Goal: Use online tool/utility: Utilize a website feature to perform a specific function

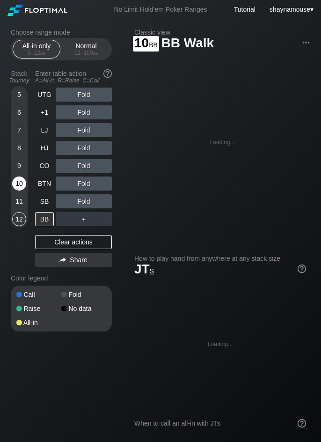
click at [18, 181] on div "10" at bounding box center [19, 184] width 14 height 14
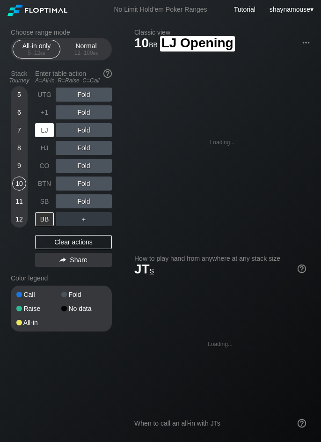
drag, startPoint x: 44, startPoint y: 131, endPoint x: 49, endPoint y: 130, distance: 5.2
click at [44, 131] on div "LJ" at bounding box center [44, 130] width 19 height 14
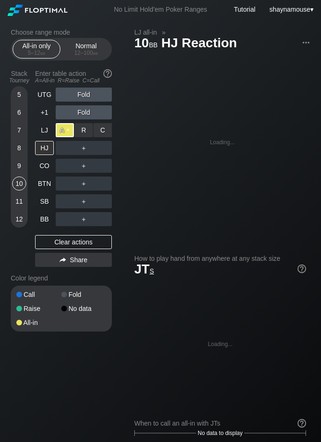
click at [67, 129] on div "A ✕" at bounding box center [65, 130] width 18 height 14
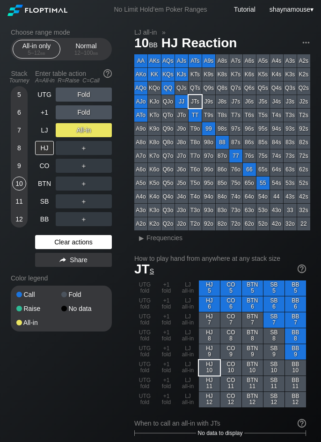
click at [104, 246] on div "Clear actions" at bounding box center [73, 242] width 77 height 14
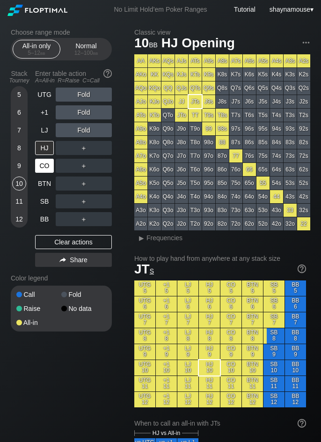
click at [46, 165] on div "CO" at bounding box center [44, 166] width 19 height 14
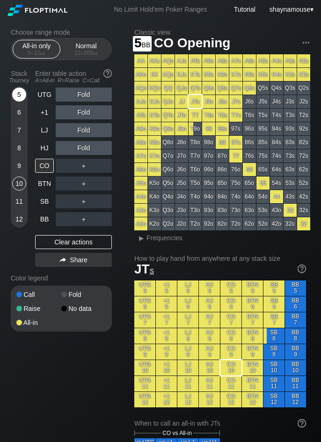
click at [21, 91] on div "5" at bounding box center [19, 95] width 14 height 14
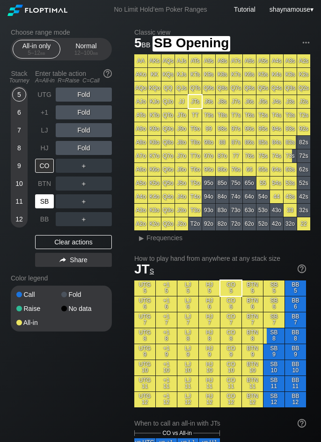
click at [47, 203] on div "SB" at bounding box center [44, 201] width 19 height 14
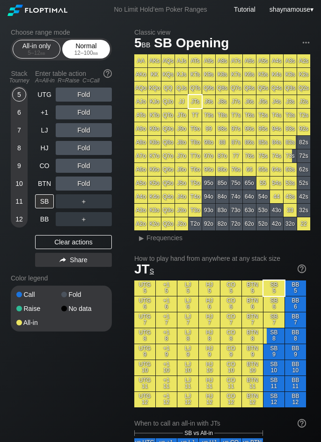
click at [83, 50] on div "12 – 100 bb" at bounding box center [85, 53] width 39 height 7
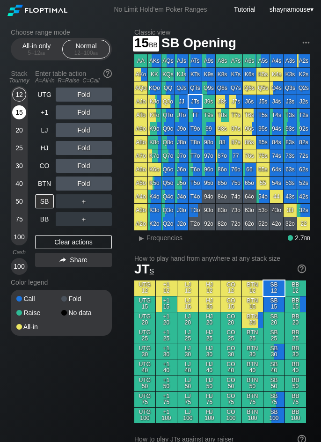
click at [20, 113] on div "15" at bounding box center [19, 112] width 14 height 14
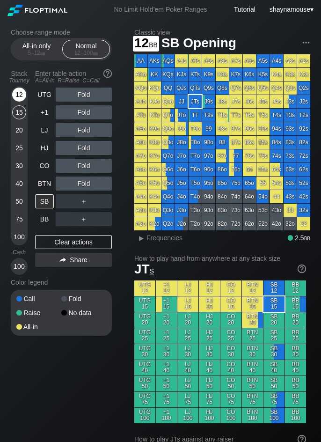
click at [15, 94] on div "12" at bounding box center [19, 95] width 14 height 14
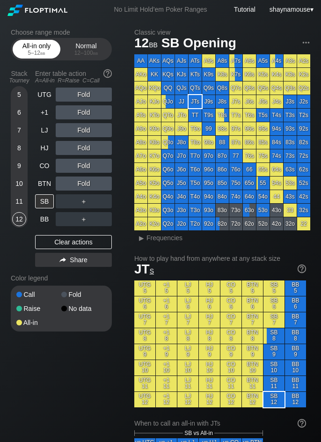
click at [34, 49] on div "All-in only 5 – 12 bb" at bounding box center [36, 49] width 43 height 18
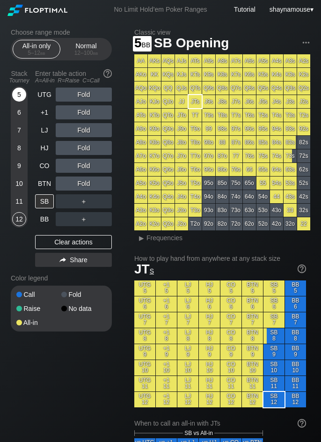
click at [19, 95] on div "5" at bounding box center [19, 95] width 14 height 14
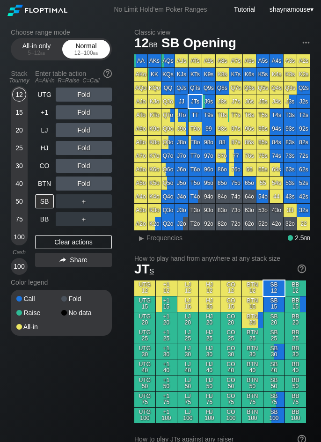
click at [80, 53] on div "12 – 100 bb" at bounding box center [85, 53] width 39 height 7
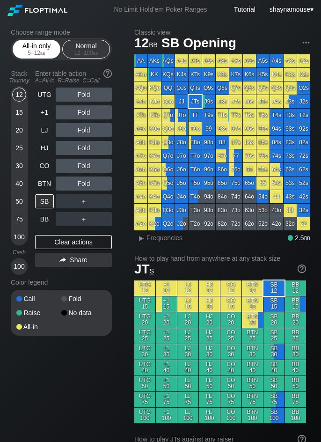
click at [30, 51] on div "5 – 12 bb" at bounding box center [36, 53] width 39 height 7
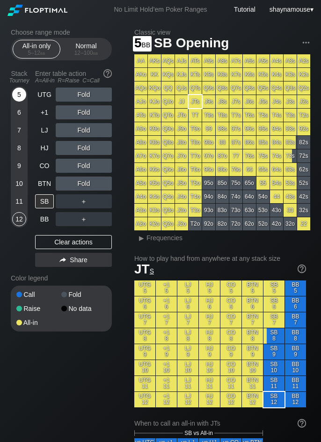
click at [18, 93] on div "5" at bounding box center [19, 95] width 14 height 14
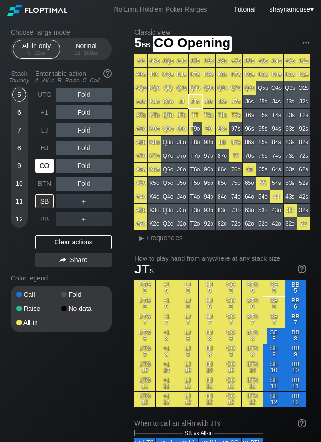
click at [39, 167] on div "CO" at bounding box center [44, 166] width 19 height 14
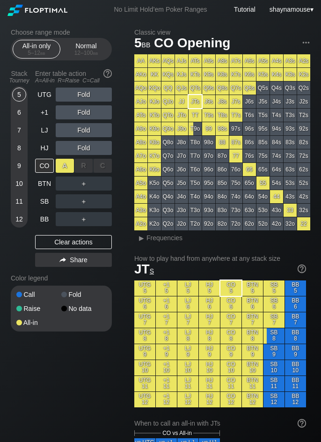
click at [62, 168] on div "A ✕" at bounding box center [65, 166] width 18 height 14
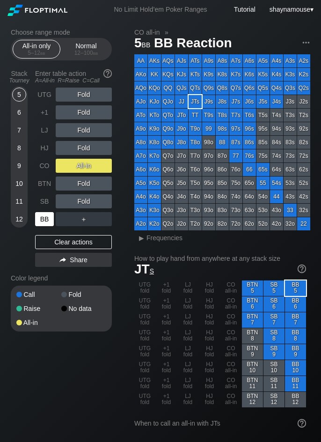
click at [48, 222] on div "BB" at bounding box center [44, 219] width 19 height 14
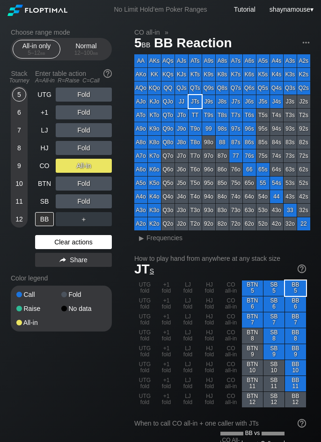
click at [57, 239] on div "Clear actions" at bounding box center [73, 242] width 77 height 14
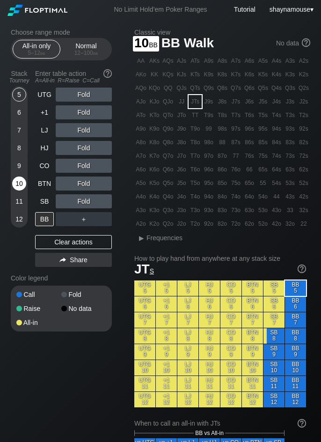
click at [18, 185] on div "10" at bounding box center [19, 184] width 14 height 14
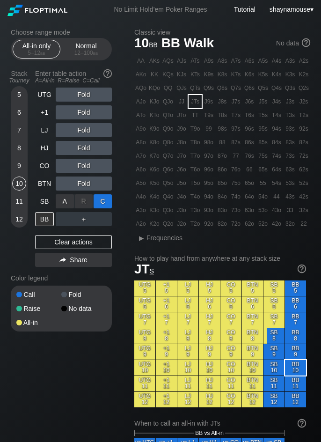
click at [97, 199] on div "C ✕" at bounding box center [103, 201] width 18 height 14
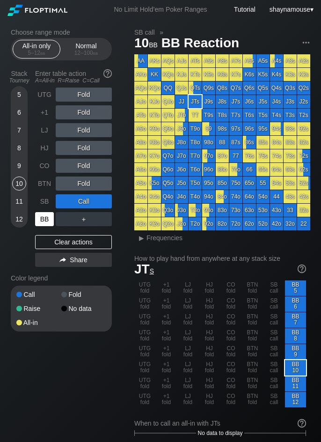
click at [45, 222] on div "BB" at bounding box center [44, 219] width 19 height 14
click at [44, 222] on div "BB" at bounding box center [44, 219] width 19 height 14
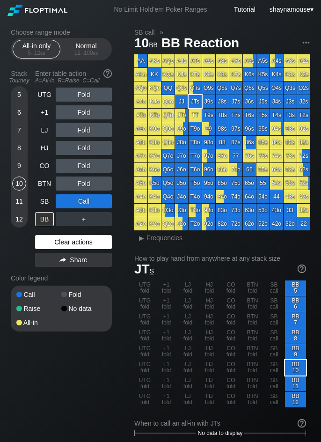
click at [71, 244] on div "Clear actions" at bounding box center [73, 242] width 77 height 14
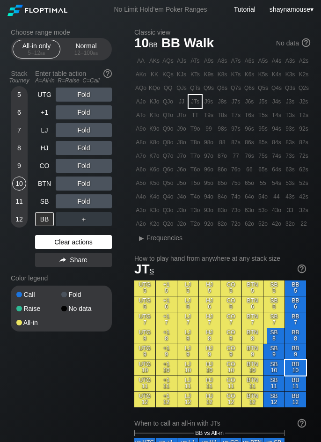
click at [71, 244] on div "Clear actions" at bounding box center [73, 242] width 77 height 14
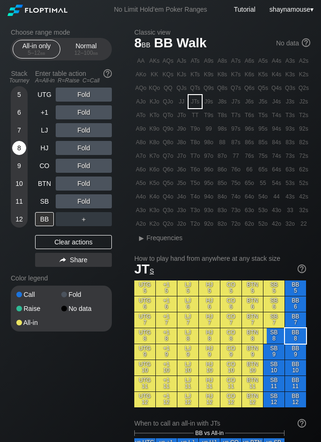
click at [20, 146] on div "8" at bounding box center [19, 148] width 14 height 14
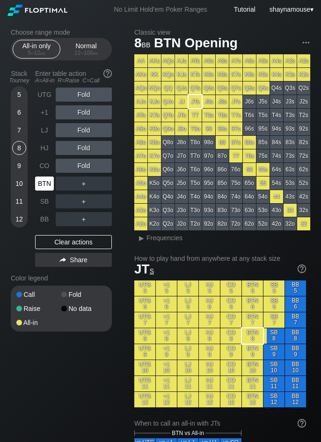
click at [44, 184] on div "BTN" at bounding box center [44, 184] width 19 height 14
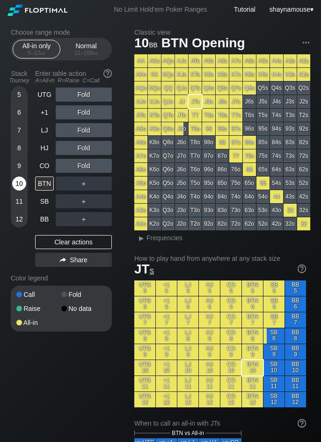
click at [16, 183] on div "10" at bounding box center [19, 184] width 14 height 14
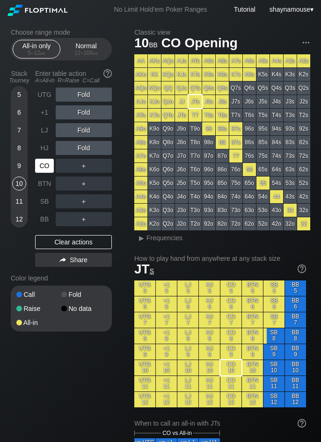
click at [48, 166] on div "CO" at bounding box center [44, 166] width 19 height 14
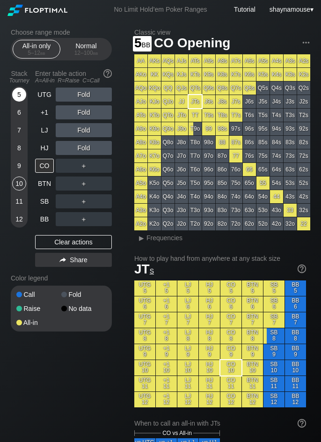
click at [17, 95] on div "5" at bounding box center [19, 95] width 14 height 14
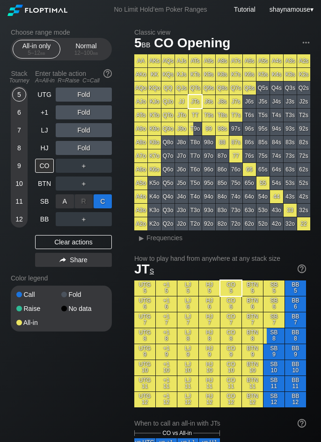
click at [104, 200] on div "C ✕" at bounding box center [103, 201] width 18 height 14
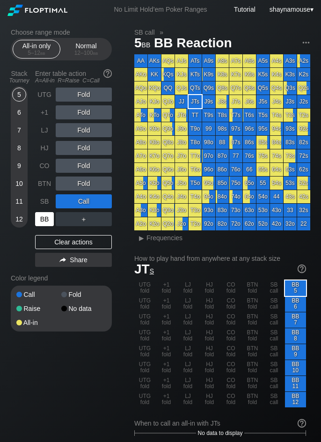
click at [50, 223] on div "BB" at bounding box center [44, 219] width 19 height 14
click at [49, 223] on div "BB" at bounding box center [44, 219] width 19 height 14
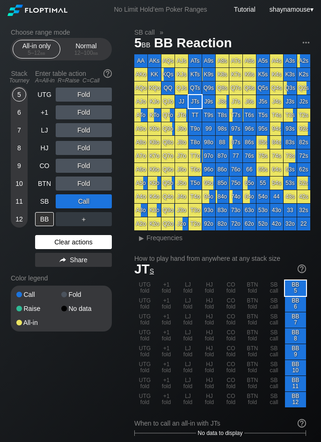
click at [70, 244] on div "Clear actions" at bounding box center [73, 242] width 77 height 14
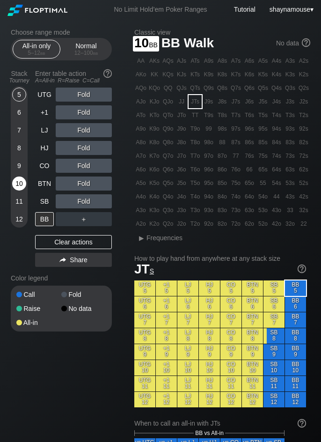
click at [20, 183] on div "10" at bounding box center [19, 184] width 14 height 14
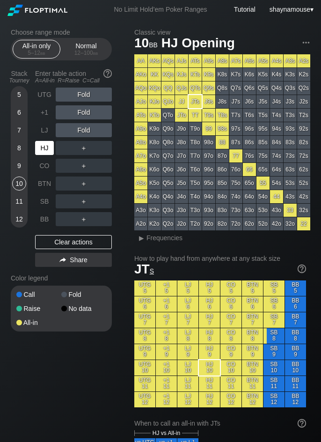
click at [40, 153] on div "HJ" at bounding box center [44, 148] width 19 height 14
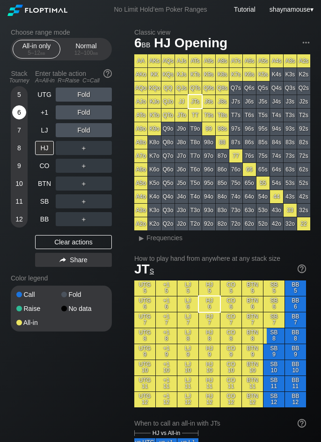
click at [21, 121] on div "6" at bounding box center [19, 114] width 14 height 18
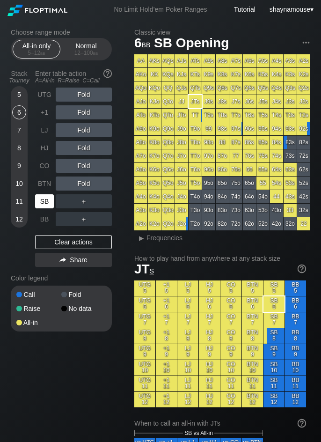
click at [51, 204] on div "SB" at bounding box center [44, 201] width 19 height 14
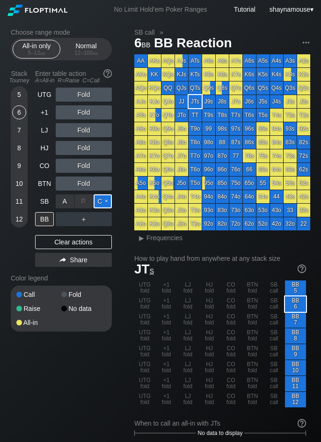
click at [105, 203] on div "C ✕" at bounding box center [103, 201] width 18 height 14
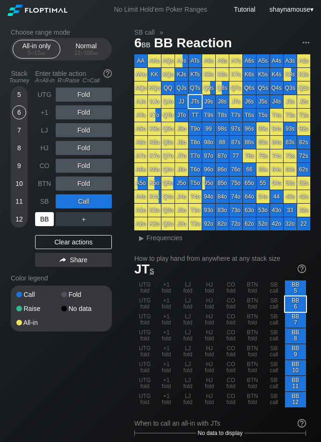
click at [37, 222] on div "BB" at bounding box center [44, 219] width 19 height 14
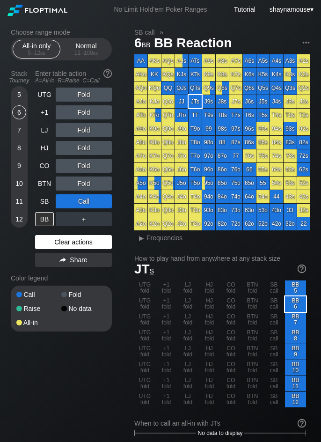
click at [70, 241] on div "Clear actions" at bounding box center [73, 242] width 77 height 14
click at [69, 241] on div "Clear actions" at bounding box center [73, 242] width 77 height 14
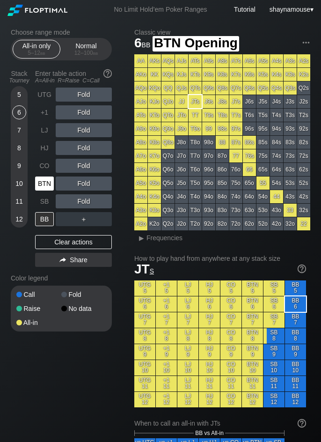
click at [41, 187] on div "BTN" at bounding box center [44, 184] width 19 height 14
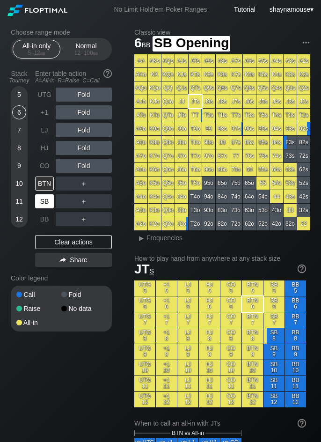
click at [45, 199] on div "SB" at bounding box center [44, 201] width 19 height 14
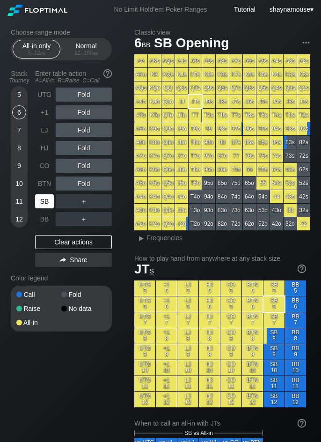
click at [44, 199] on div "SB" at bounding box center [44, 201] width 19 height 14
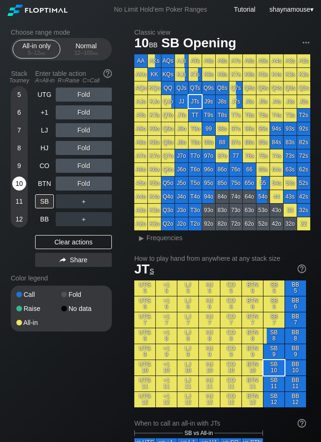
click at [17, 185] on div "10" at bounding box center [19, 184] width 14 height 14
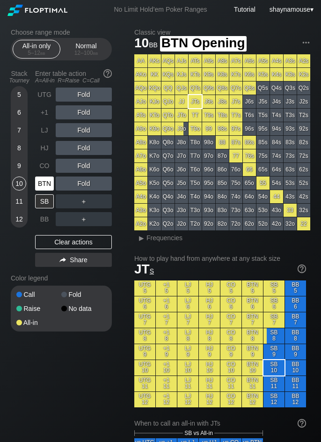
click at [40, 187] on div "BTN" at bounding box center [44, 184] width 19 height 14
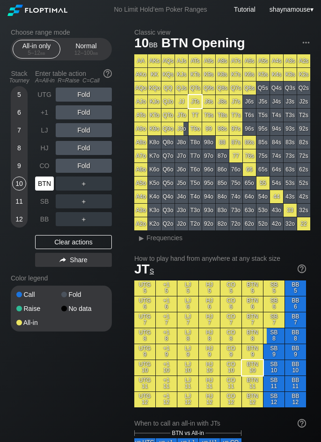
click at [40, 187] on div "BTN" at bounding box center [44, 184] width 19 height 14
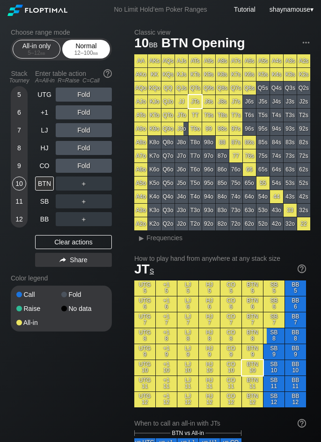
click at [93, 54] on span "bb" at bounding box center [95, 53] width 5 height 7
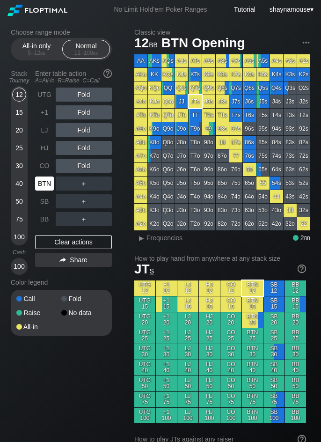
click at [46, 175] on div "BTN" at bounding box center [45, 184] width 21 height 18
click at [31, 42] on div "All-in only 5 – 12 bb" at bounding box center [36, 49] width 43 height 18
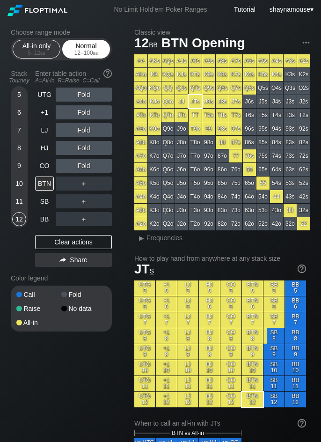
click at [90, 56] on div "12 – 100 bb" at bounding box center [85, 53] width 39 height 7
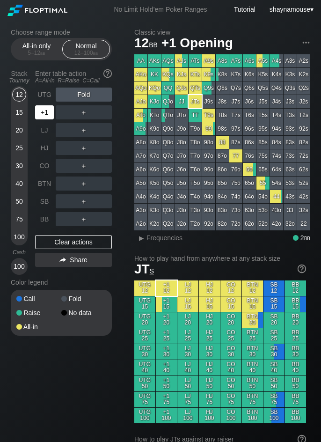
click at [41, 121] on div "+1" at bounding box center [45, 112] width 21 height 18
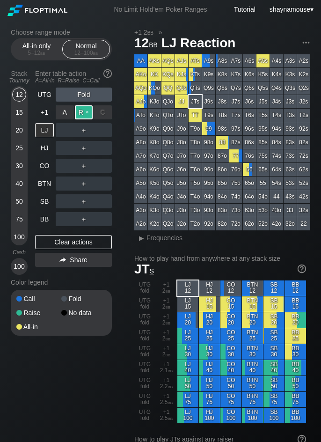
click at [82, 114] on div "R ✕" at bounding box center [84, 112] width 18 height 14
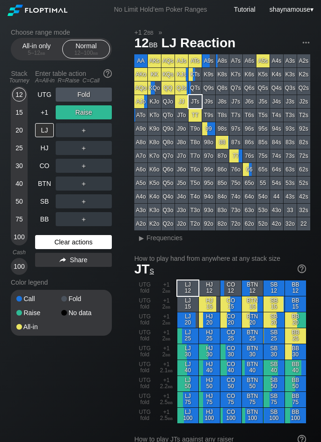
click at [89, 243] on div "Clear actions" at bounding box center [73, 242] width 77 height 14
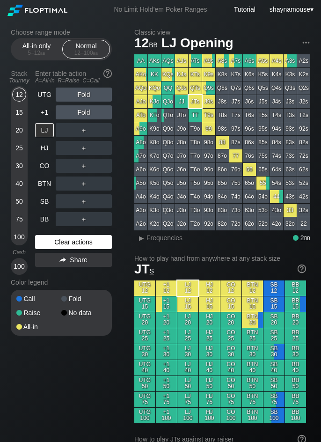
click at [89, 243] on div "Clear actions" at bounding box center [73, 242] width 77 height 14
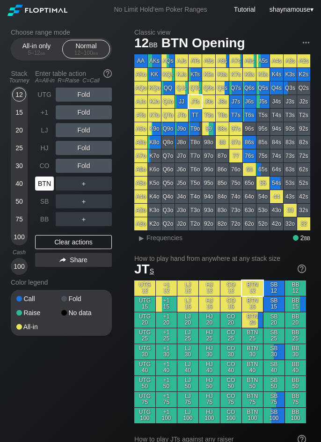
click at [48, 188] on div "BTN" at bounding box center [44, 184] width 19 height 14
click at [86, 167] on div "R ✕" at bounding box center [84, 166] width 18 height 14
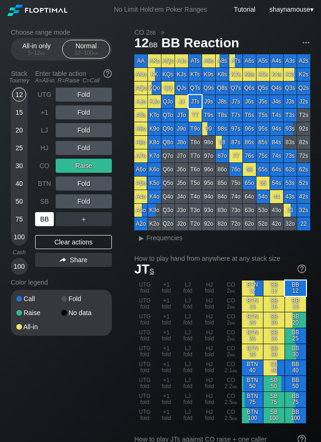
click at [48, 216] on div "BB" at bounding box center [44, 219] width 19 height 14
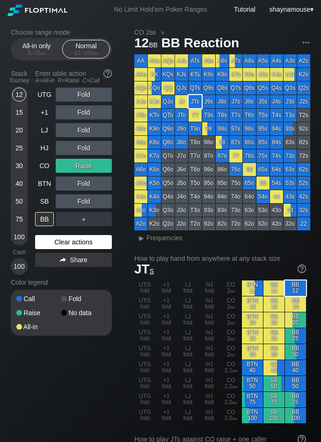
click at [85, 243] on div "Clear actions" at bounding box center [73, 242] width 77 height 14
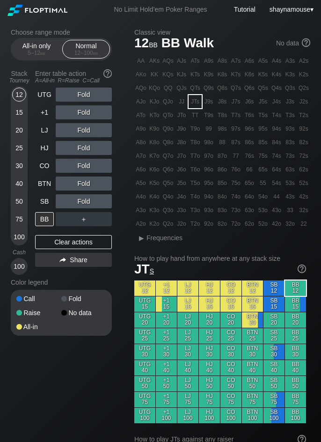
click at [37, 61] on section "Choose range mode All-in only 5 – 12 bb Normal 12 – 100 bb Stack Tourney Enter …" at bounding box center [61, 182] width 101 height 307
click at [37, 52] on div "5 – 12 bb" at bounding box center [36, 53] width 39 height 7
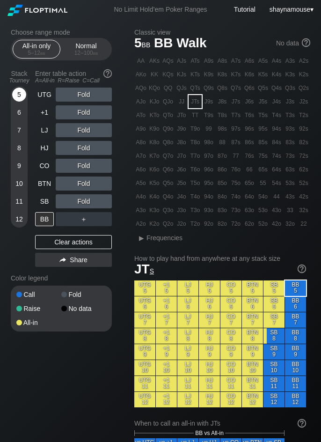
click at [19, 96] on div "5" at bounding box center [19, 95] width 14 height 14
